Goal: Transaction & Acquisition: Purchase product/service

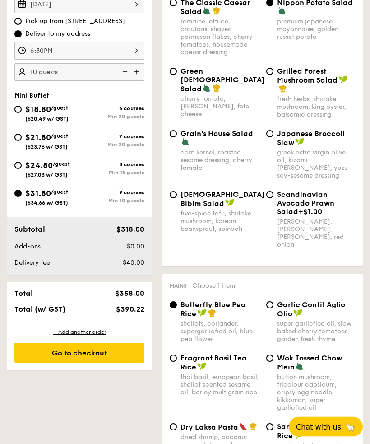
scroll to position [309, 0]
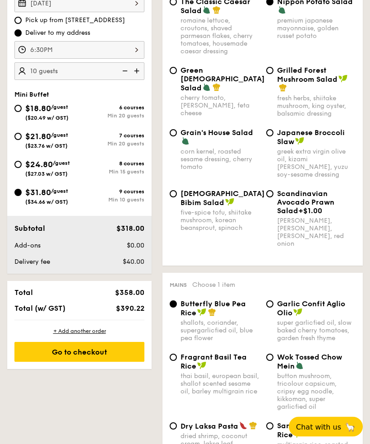
click at [15, 165] on input "$24.80 /guest ($27.03 w/ GST) 8 courses Min 15 guests" at bounding box center [17, 164] width 7 height 7
radio input "true"
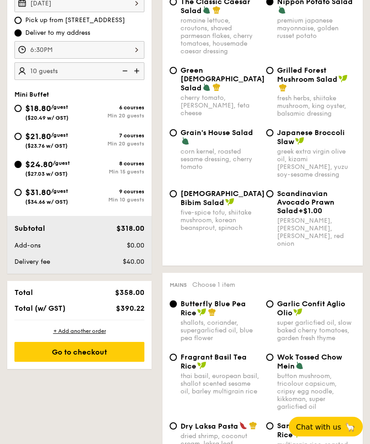
radio input "false"
radio input "true"
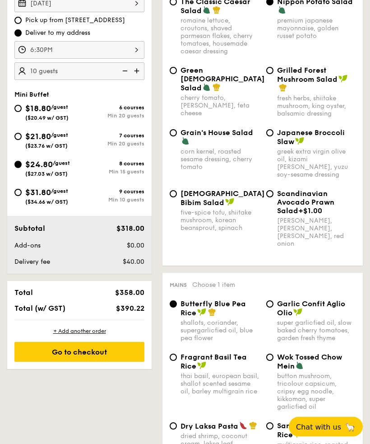
radio input "true"
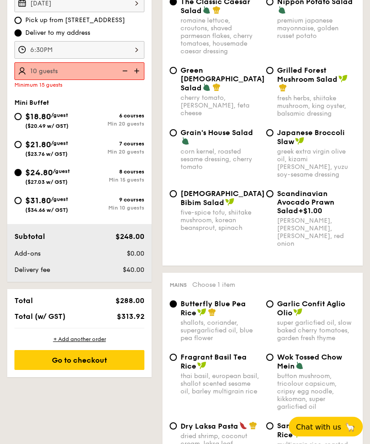
scroll to position [310, 0]
click at [137, 70] on img at bounding box center [138, 70] width 14 height 17
type input "15 guests"
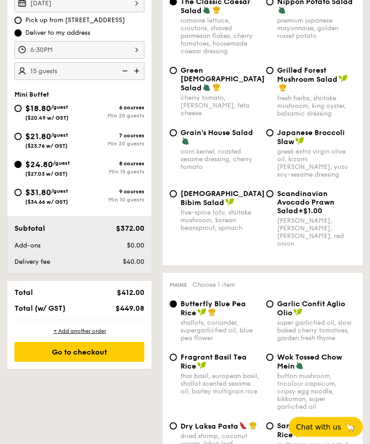
click at [19, 194] on input "$31.80 /guest ($34.66 w/ GST) 9 courses Min 10 guests" at bounding box center [17, 192] width 7 height 7
radio input "true"
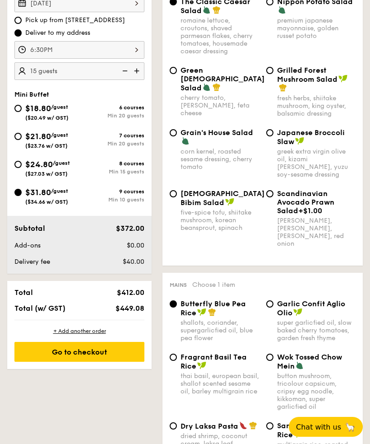
radio input "true"
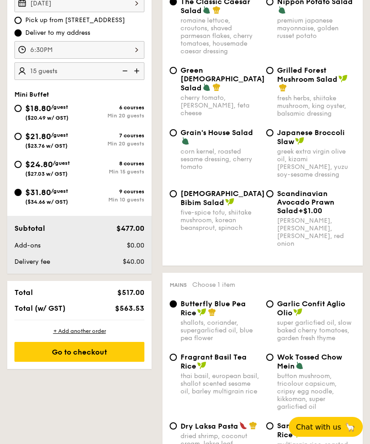
click at [126, 70] on img at bounding box center [124, 70] width 14 height 17
type input "10 guests"
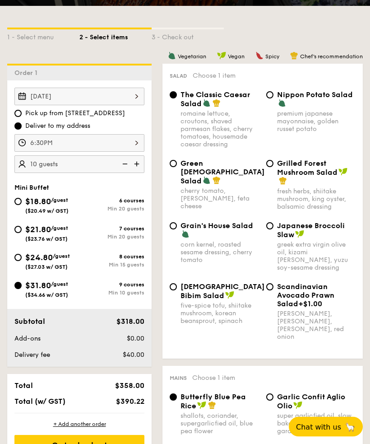
scroll to position [217, 0]
click at [271, 98] on input "Nippon Potato Salad premium japanese mayonnaise, golden russet potato" at bounding box center [269, 94] width 7 height 7
radio input "true"
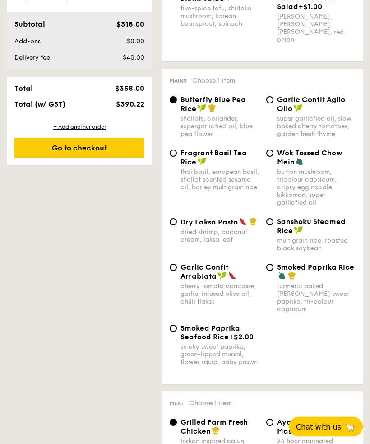
scroll to position [515, 0]
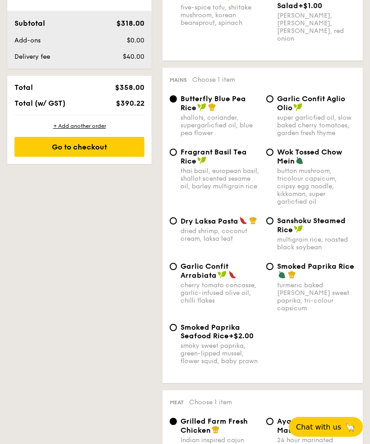
click at [168, 228] on div "Dry Laksa Pasta dried shrimp, coconut cream, laksa leaf" at bounding box center [214, 229] width 97 height 26
click at [177, 221] on div "Dry Laksa Pasta dried shrimp, coconut cream, laksa leaf" at bounding box center [214, 229] width 97 height 26
click at [171, 222] on input "Dry Laksa Pasta dried shrimp, coconut cream, laksa leaf" at bounding box center [173, 220] width 7 height 7
radio input "true"
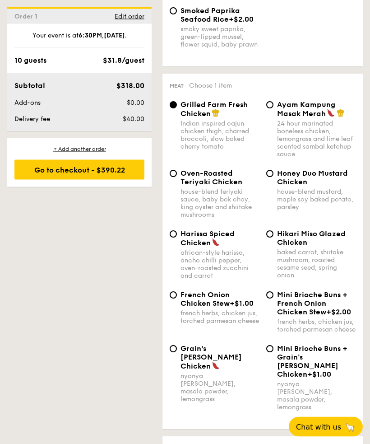
scroll to position [831, 0]
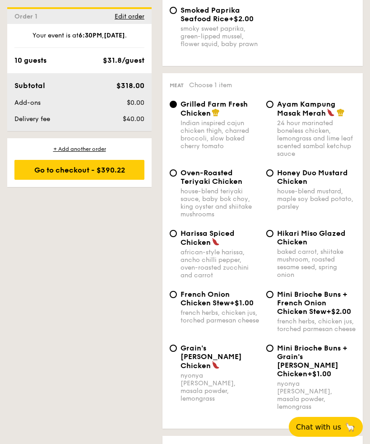
click at [271, 106] on input "Ayam Kampung Masak Merah 24 hour marinated boneless chicken, lemongrass and lim…" at bounding box center [269, 104] width 7 height 7
radio input "true"
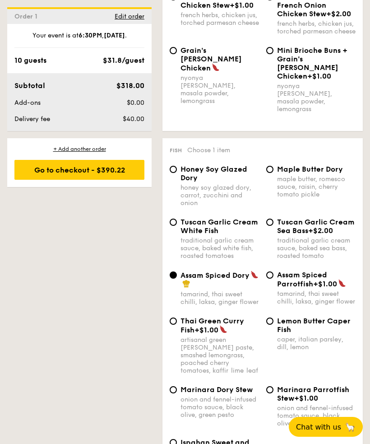
scroll to position [1129, 0]
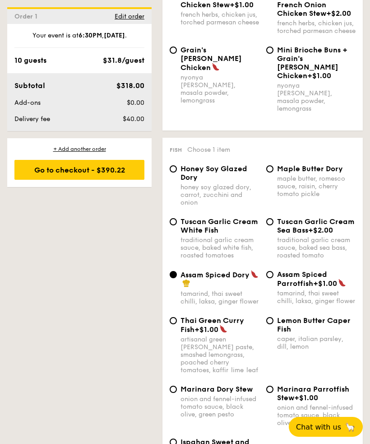
click at [176, 165] on input "Honey Soy Glazed Dory honey soy glazed dory, carrot, zucchini and onion" at bounding box center [173, 168] width 7 height 7
radio input "true"
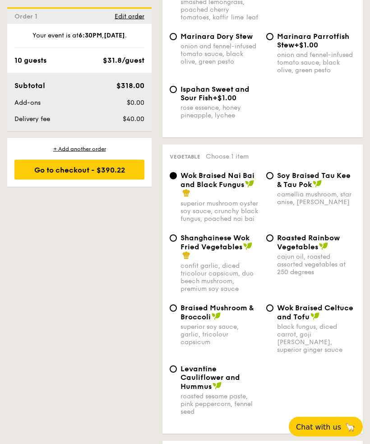
scroll to position [1482, 0]
click at [269, 241] on input "Roasted Rainbow Vegetables cajun oil, roasted assorted vegetables at 250 degrees" at bounding box center [269, 237] width 7 height 7
radio input "true"
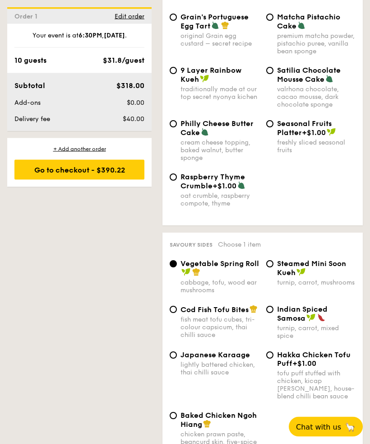
scroll to position [2009, 0]
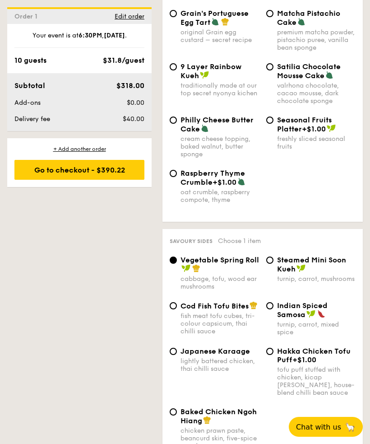
click at [251, 325] on div "fish meat tofu cubes, tri-colour capsicum, thai chilli sauce" at bounding box center [220, 323] width 79 height 23
click at [177, 309] on input "Cod Fish Tofu Bites fish meat tofu cubes, tri-colour capsicum, thai chilli sauce" at bounding box center [173, 305] width 7 height 7
radio input "true"
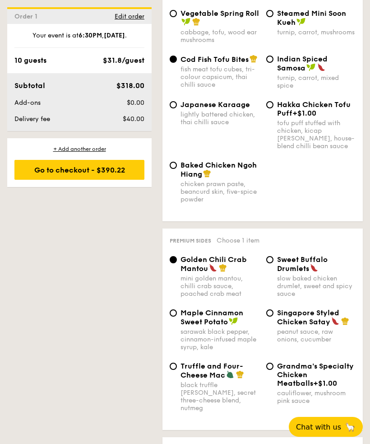
scroll to position [2265, 0]
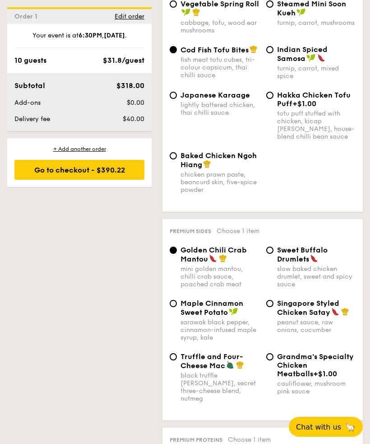
click at [300, 316] on span "Singapore Styled Chicken Satay" at bounding box center [308, 308] width 62 height 18
click at [274, 307] on input "Singapore Styled Chicken Satay peanut sauce, raw onions, cucumber" at bounding box center [269, 303] width 7 height 7
radio input "true"
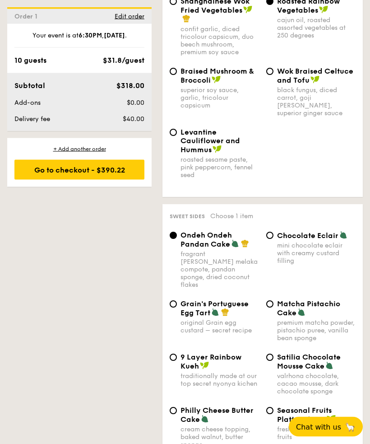
scroll to position [1718, 0]
click at [228, 311] on img at bounding box center [225, 312] width 8 height 8
click at [177, 307] on input "Grain's Portuguese Egg Tart original Grain egg custard – secret recipe" at bounding box center [173, 303] width 7 height 7
radio input "true"
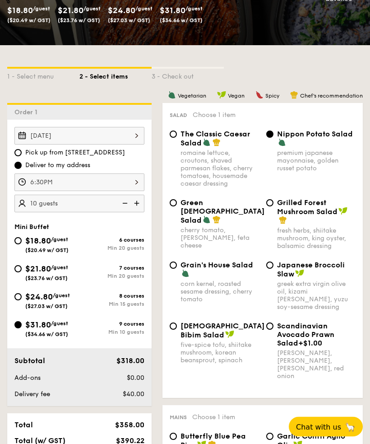
scroll to position [178, 0]
